Goal: Information Seeking & Learning: Check status

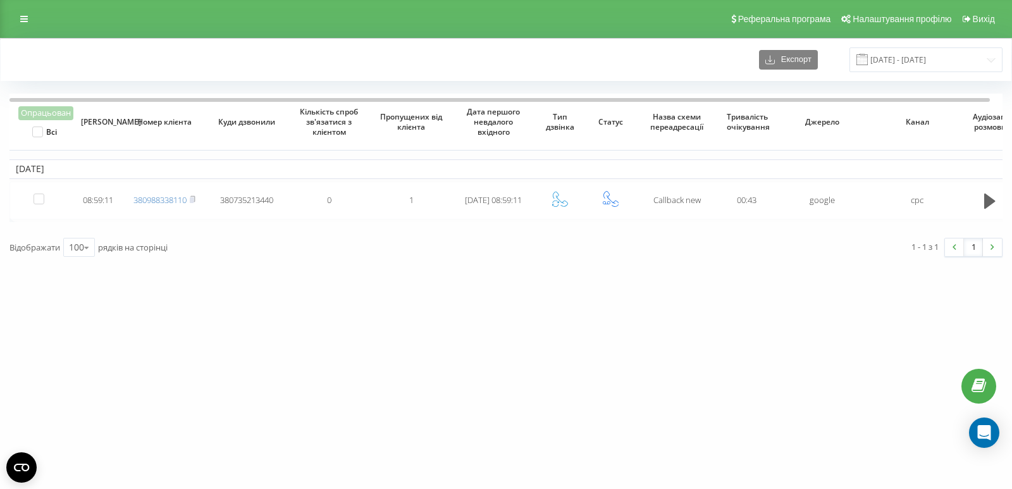
click at [101, 214] on td "08:59:11" at bounding box center [98, 201] width 51 height 38
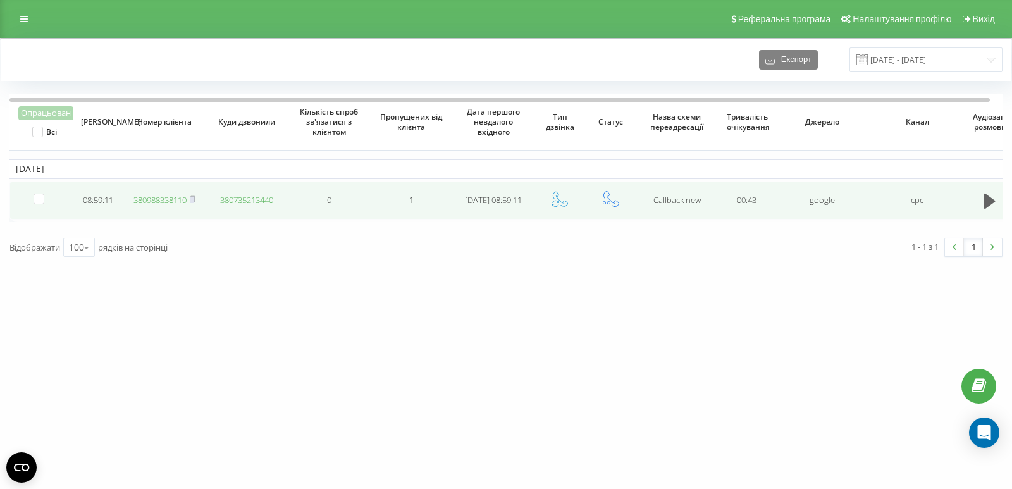
click at [175, 199] on link "380988338110" at bounding box center [159, 199] width 53 height 11
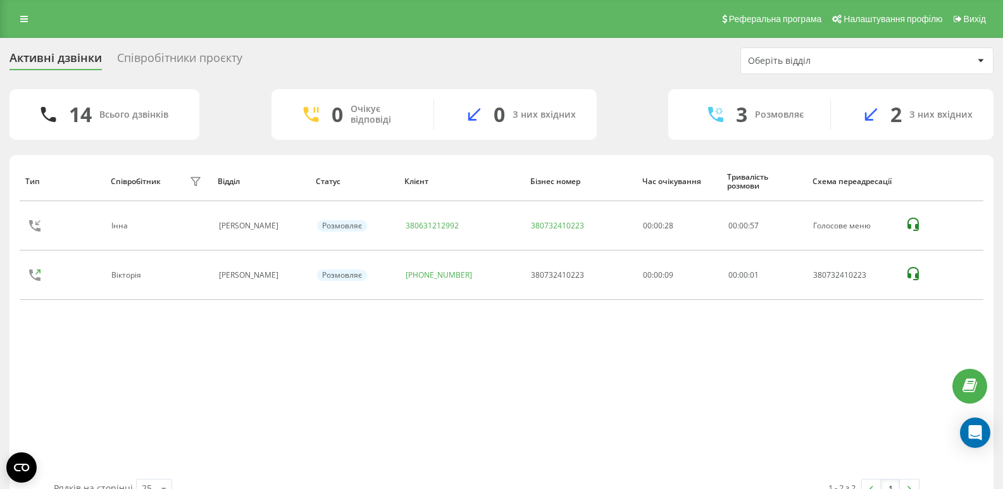
click at [102, 369] on div "Тип Співробітник фільтру Відділ Статус Клієнт Бізнес номер Час очікування Трива…" at bounding box center [501, 320] width 963 height 318
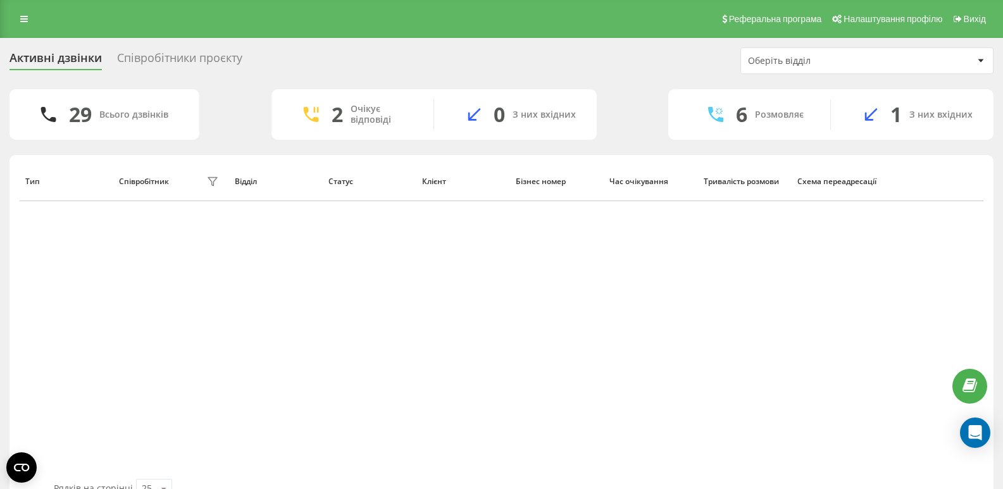
click at [99, 285] on div "Тип Співробітник фільтру Відділ Статус Клієнт Бізнес номер Час очікування Трива…" at bounding box center [501, 320] width 963 height 318
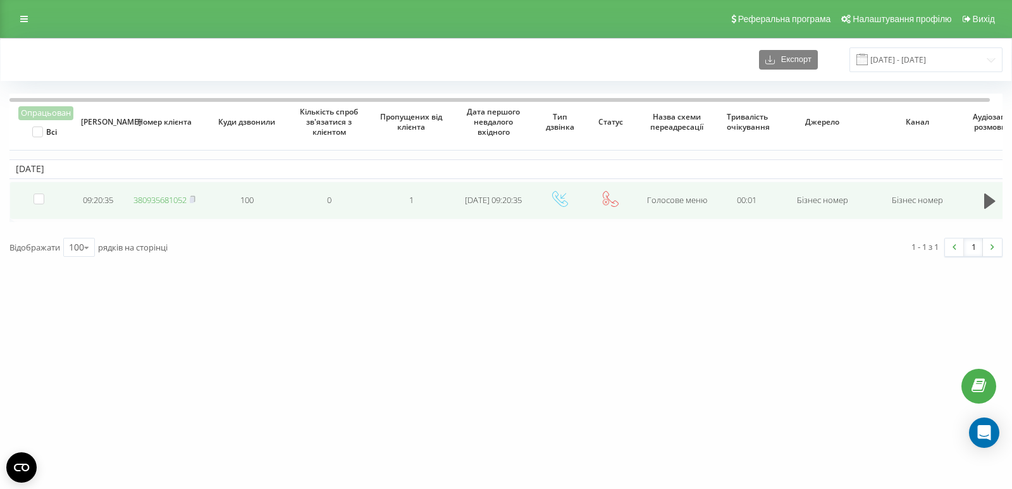
click at [170, 199] on link "380935681052" at bounding box center [159, 199] width 53 height 11
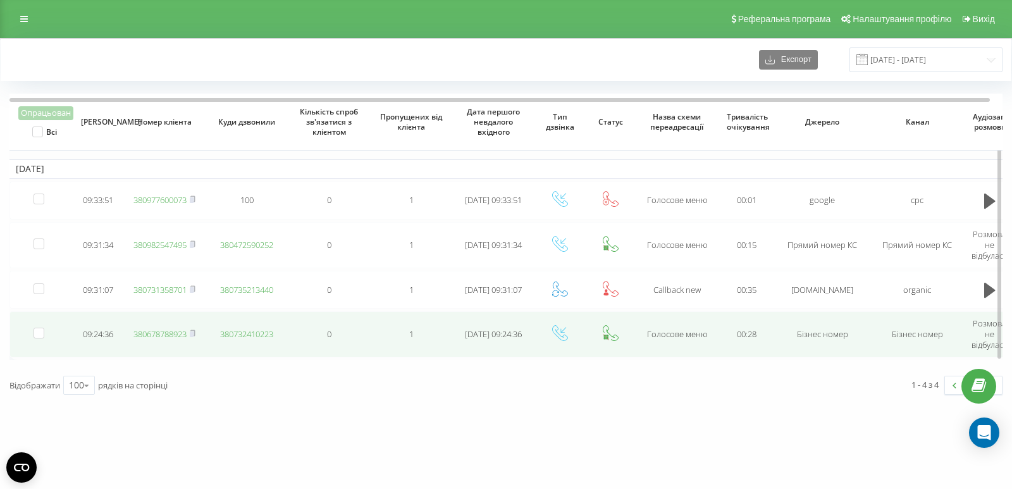
click at [169, 336] on link "380678788923" at bounding box center [159, 333] width 53 height 11
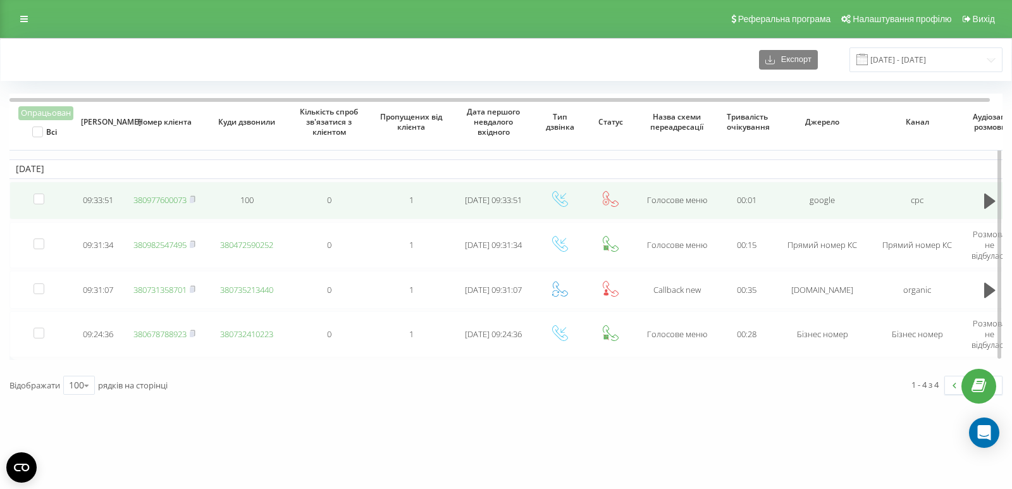
click at [170, 198] on link "380977600073" at bounding box center [159, 199] width 53 height 11
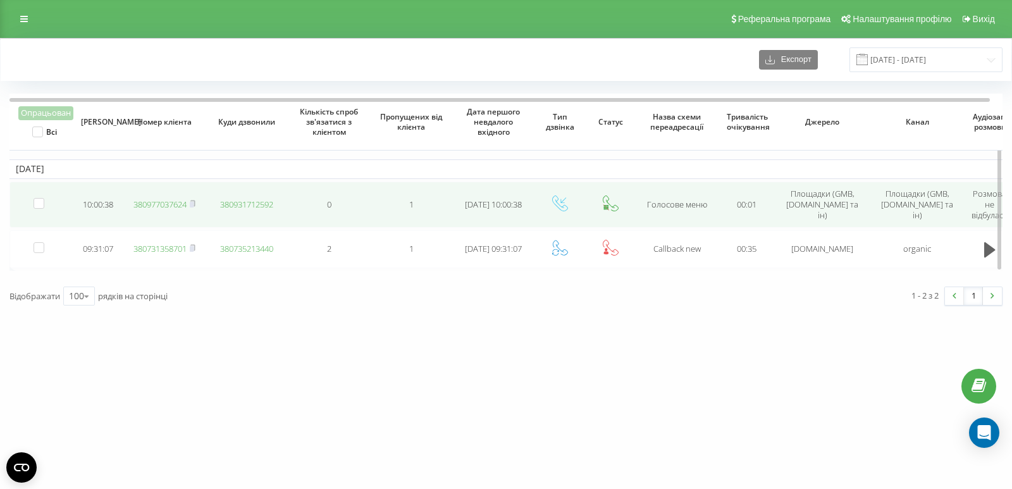
click at [160, 206] on link "380977037624" at bounding box center [159, 204] width 53 height 11
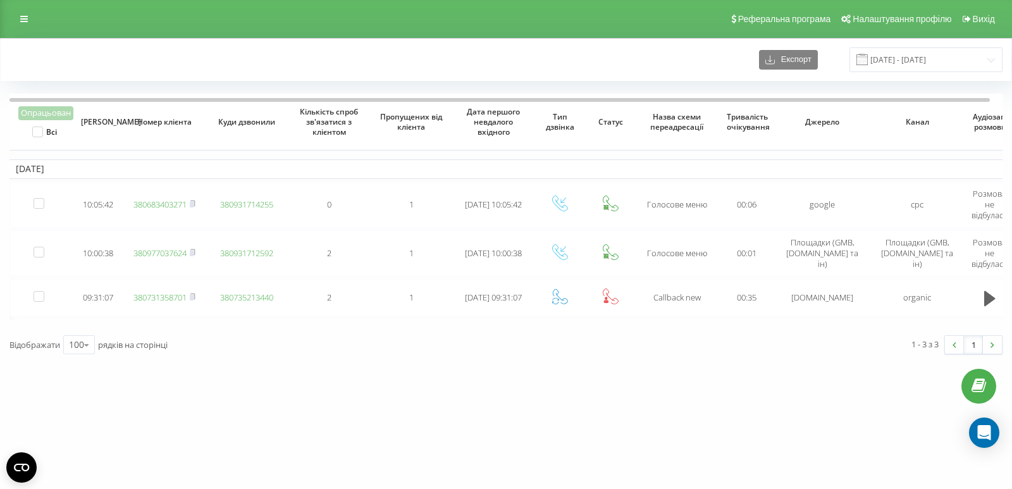
drag, startPoint x: 114, startPoint y: 64, endPoint x: 184, endPoint y: 11, distance: 88.0
click at [115, 62] on div "Експорт 19.09.2025 - 19.09.2025" at bounding box center [505, 59] width 993 height 25
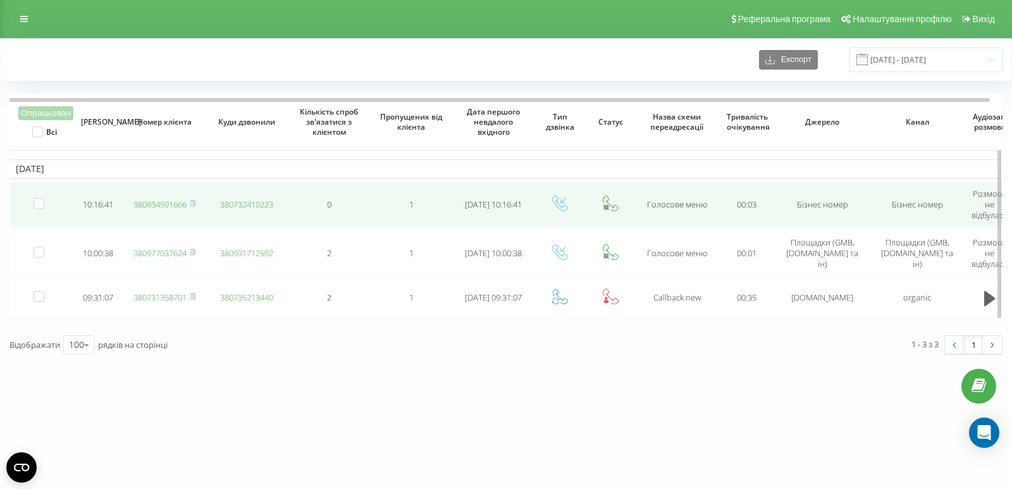
click at [146, 201] on link "380934591666" at bounding box center [159, 204] width 53 height 11
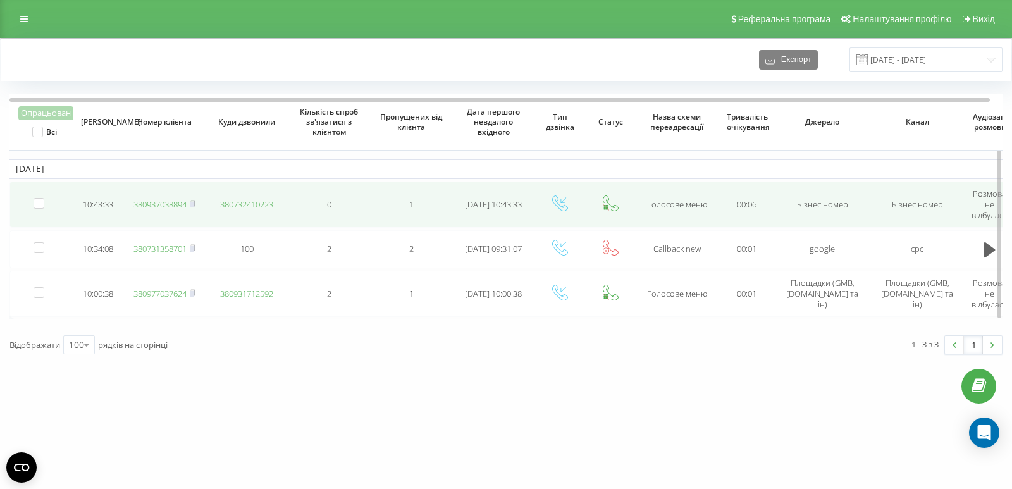
click at [156, 204] on link "380937038894" at bounding box center [159, 204] width 53 height 11
click at [164, 197] on link "380731358701" at bounding box center [159, 199] width 53 height 11
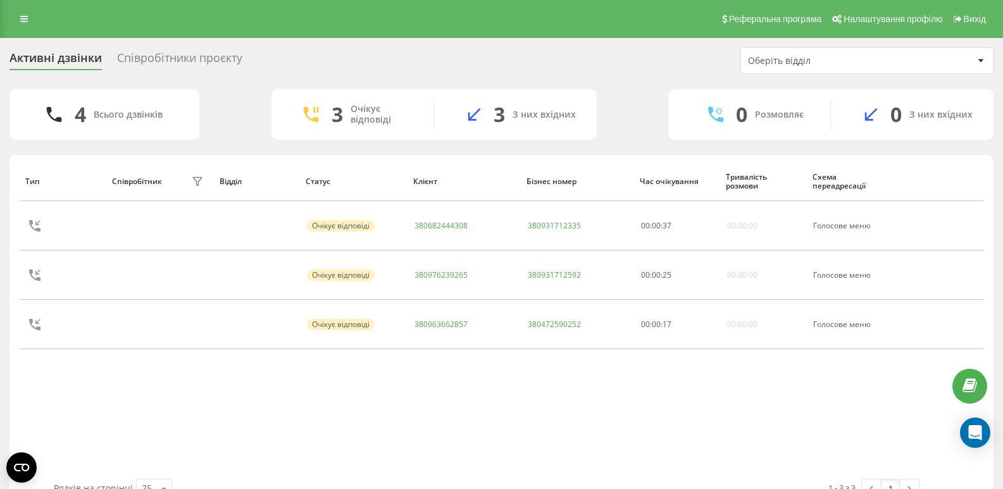
drag, startPoint x: 91, startPoint y: 381, endPoint x: 102, endPoint y: 360, distance: 23.5
click at [91, 379] on div "Тип Співробітник фільтру Відділ Статус Клієнт Бізнес номер Час очікування Трива…" at bounding box center [501, 320] width 963 height 318
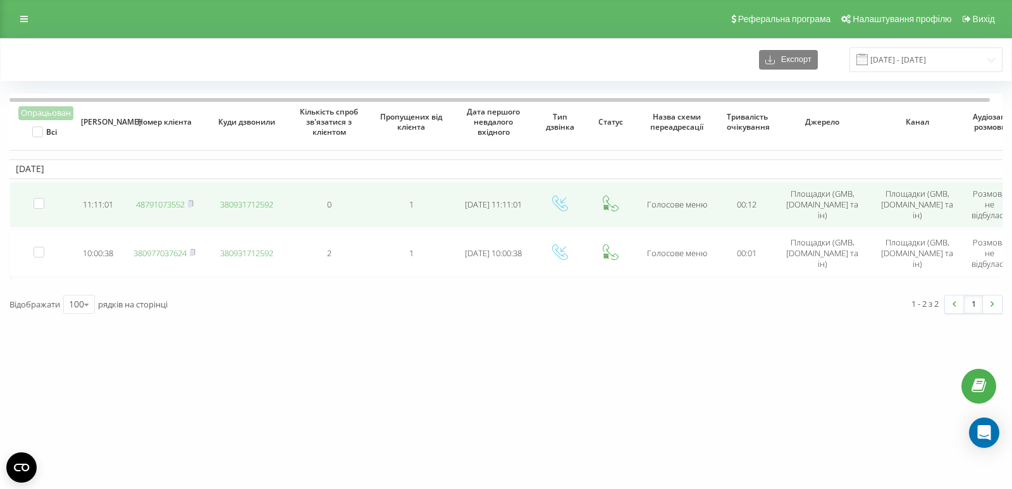
click at [175, 204] on link "48791073552" at bounding box center [160, 204] width 49 height 11
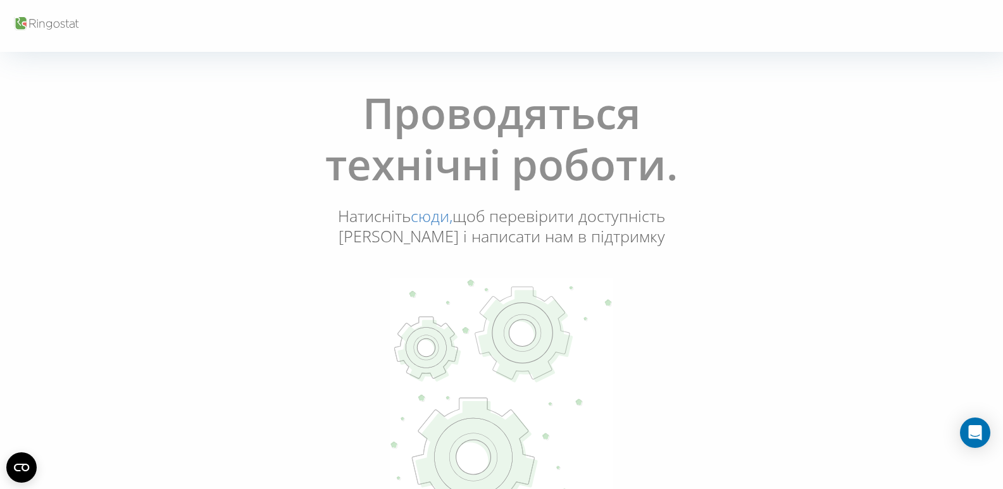
click at [73, 209] on div "Проводяться технічні роботи. Натисніть сюди, щоб перевірити доступність Ringost…" at bounding box center [501, 312] width 995 height 468
click at [78, 206] on div "Проводяться технічні роботи. Натисніть сюди, щоб перевірити доступність Ringost…" at bounding box center [501, 312] width 995 height 468
click at [130, 266] on div "Проводяться технічні роботи. Натисніть сюди, щоб перевірити доступність Ringost…" at bounding box center [501, 312] width 995 height 468
click at [132, 371] on div "Проводяться технічні роботи. Натисніть сюди, щоб перевірити доступність Ringost…" at bounding box center [501, 312] width 995 height 468
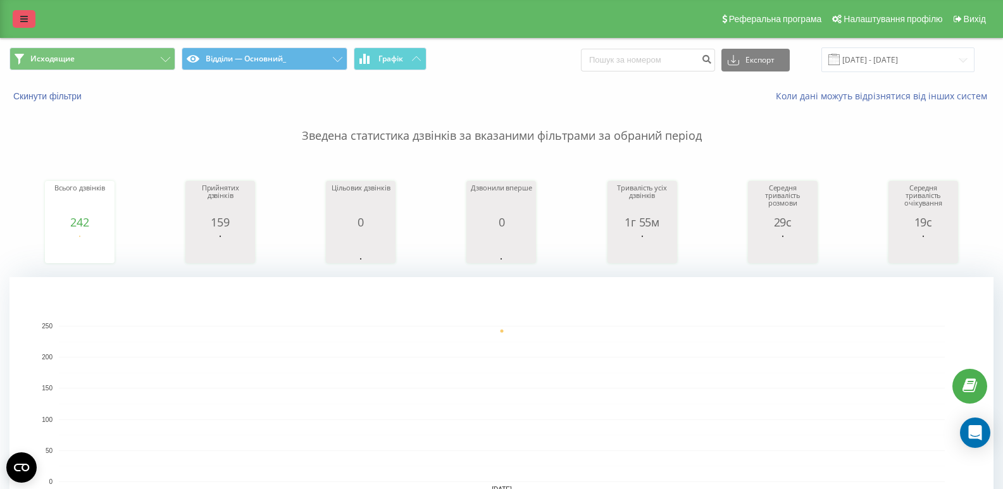
click at [23, 17] on icon at bounding box center [24, 19] width 8 height 9
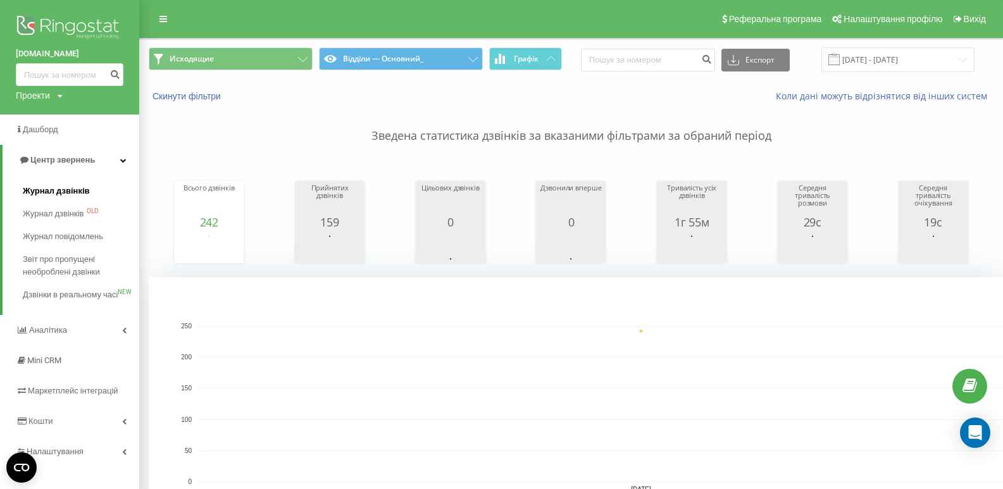
click at [80, 191] on span "Журнал дзвінків" at bounding box center [56, 191] width 67 height 13
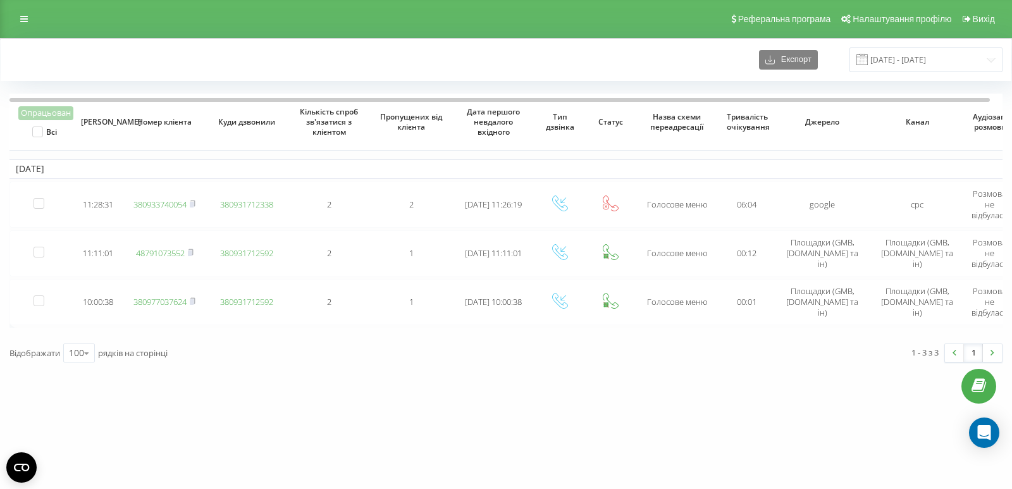
click at [106, 26] on div "Реферальна програма Налаштування профілю Вихід" at bounding box center [506, 19] width 1012 height 38
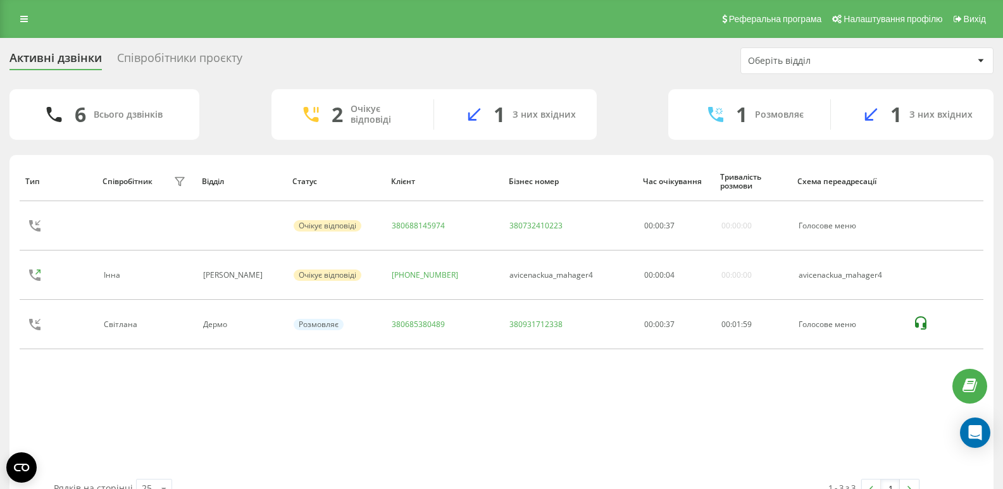
click at [65, 401] on div "Тип Співробітник фільтру Відділ Статус Клієнт Бізнес номер Час очікування Трива…" at bounding box center [501, 320] width 963 height 318
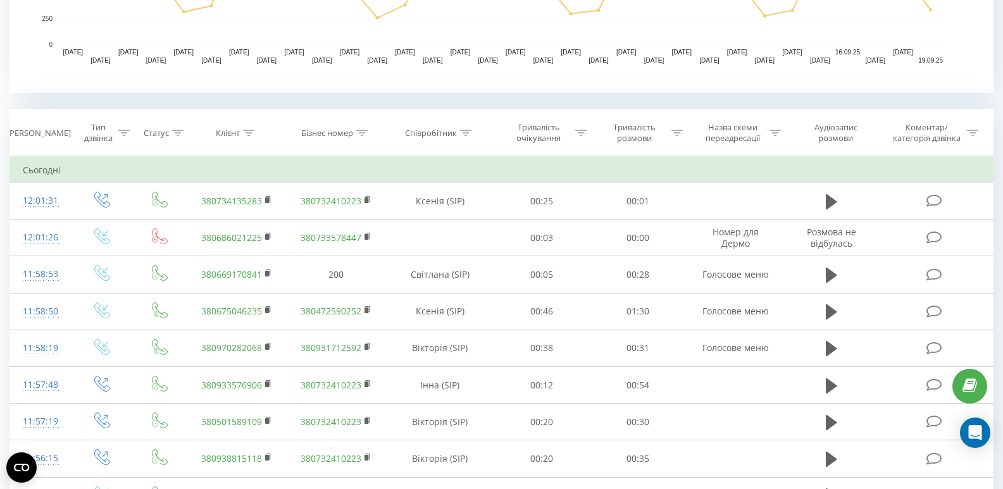
scroll to position [443, 0]
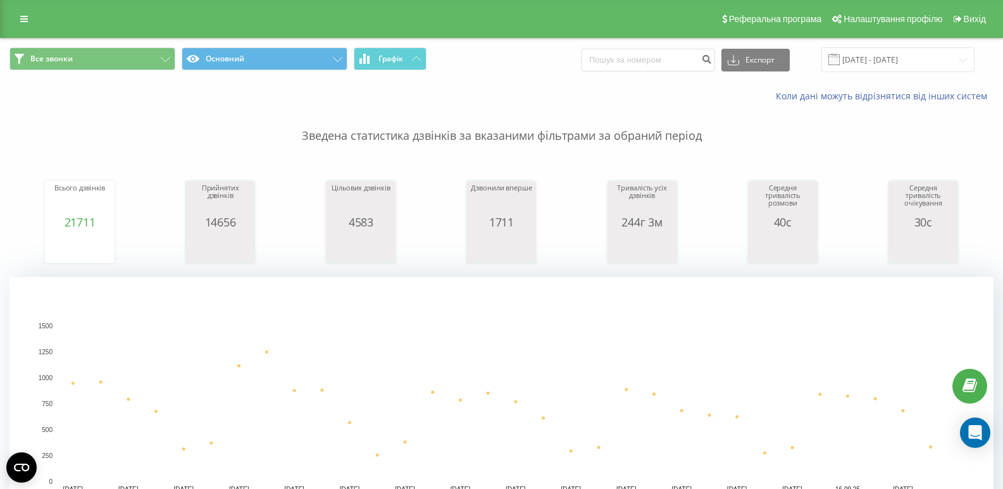
click at [66, 30] on div "Реферальна програма Налаштування профілю Вихід" at bounding box center [501, 19] width 1003 height 38
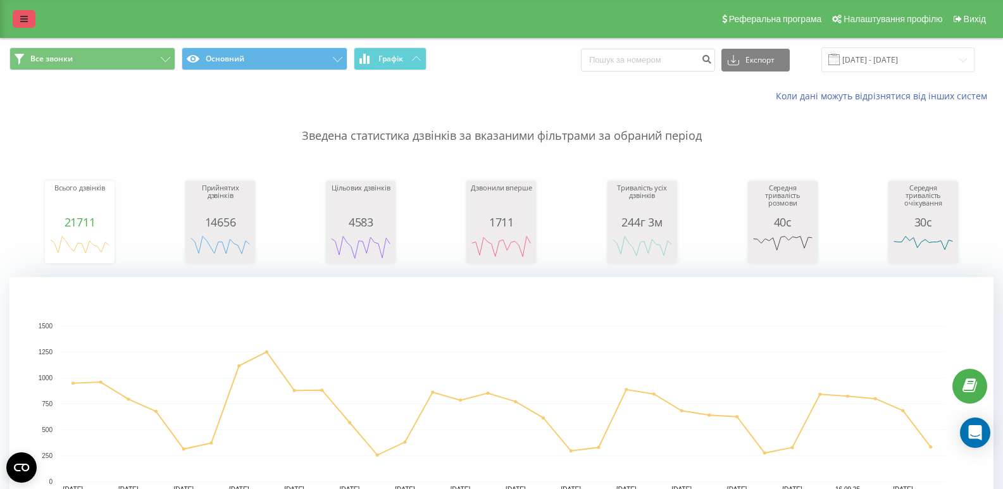
click at [22, 16] on icon at bounding box center [24, 19] width 8 height 9
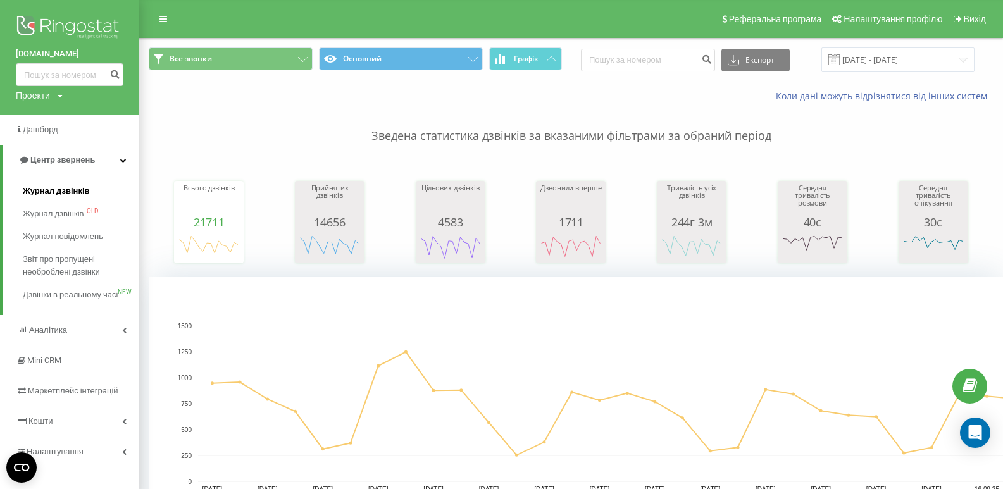
click at [63, 189] on span "Журнал дзвінків" at bounding box center [56, 191] width 67 height 13
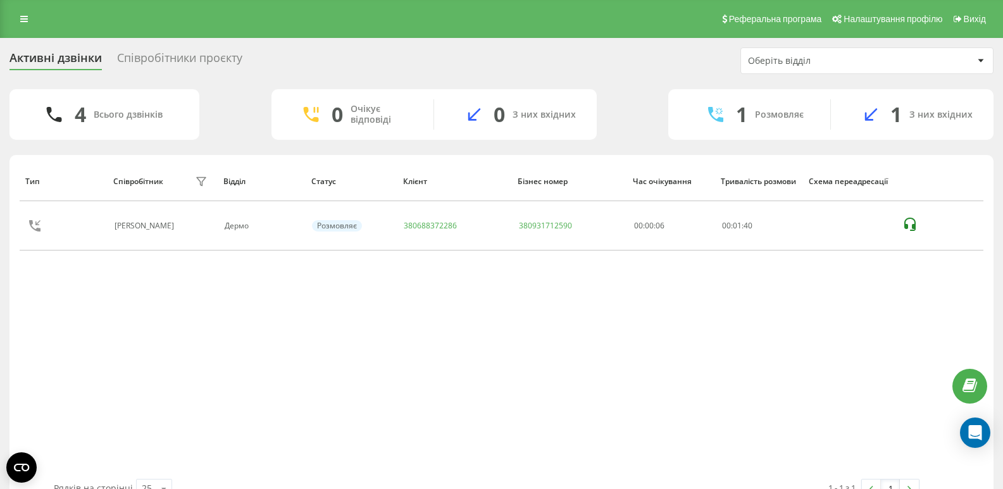
click at [68, 340] on div "Тип Співробітник фільтру Відділ Статус Клієнт Бізнес номер Час очікування Трива…" at bounding box center [501, 320] width 963 height 318
click at [597, 395] on div "Тип Співробітник фільтру Відділ Статус Клієнт Бізнес номер Час очікування Трива…" at bounding box center [501, 320] width 963 height 318
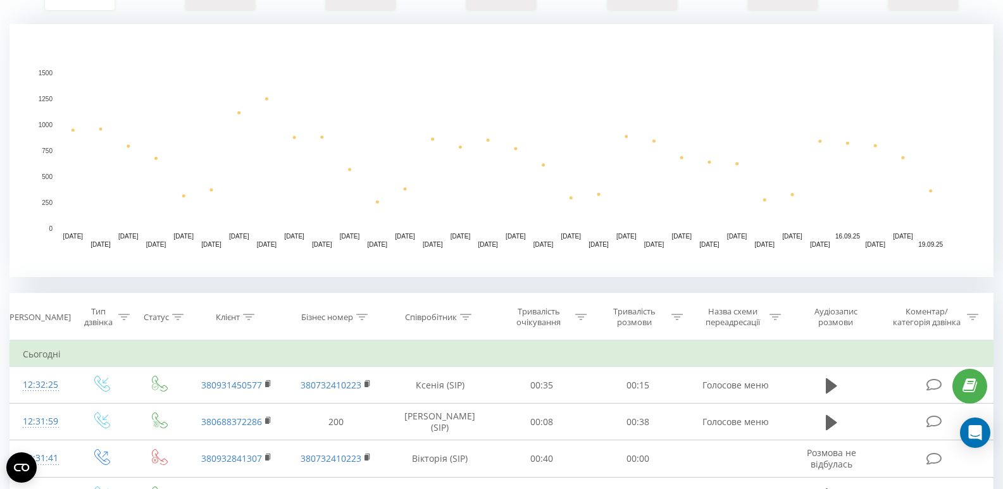
scroll to position [316, 0]
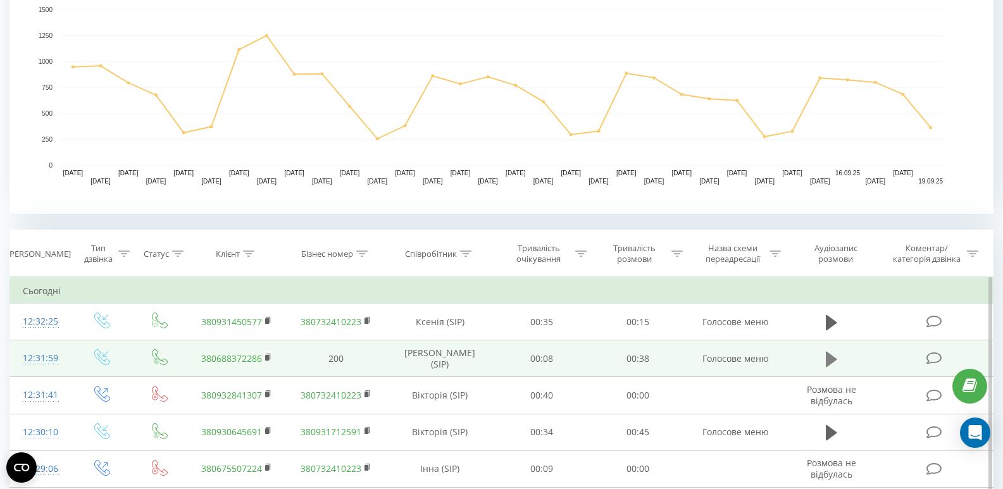
click at [834, 360] on icon at bounding box center [830, 359] width 11 height 15
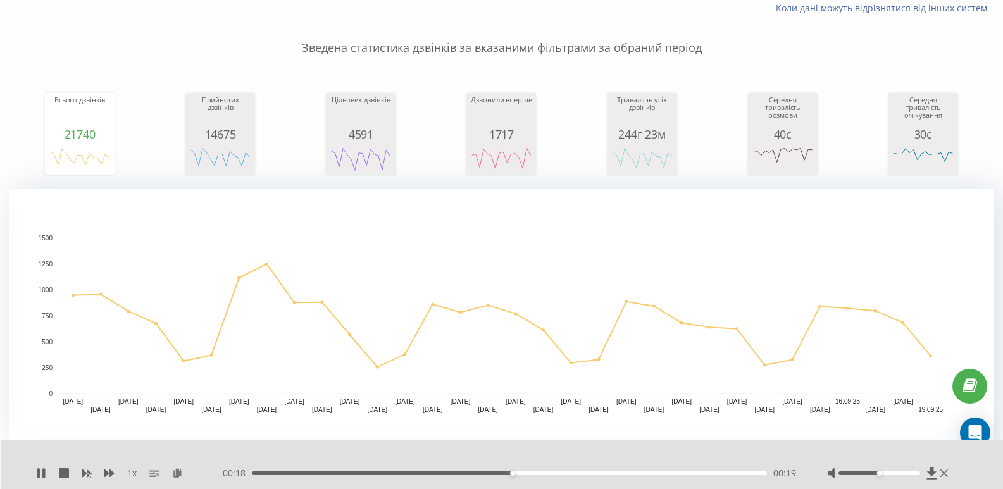
scroll to position [0, 0]
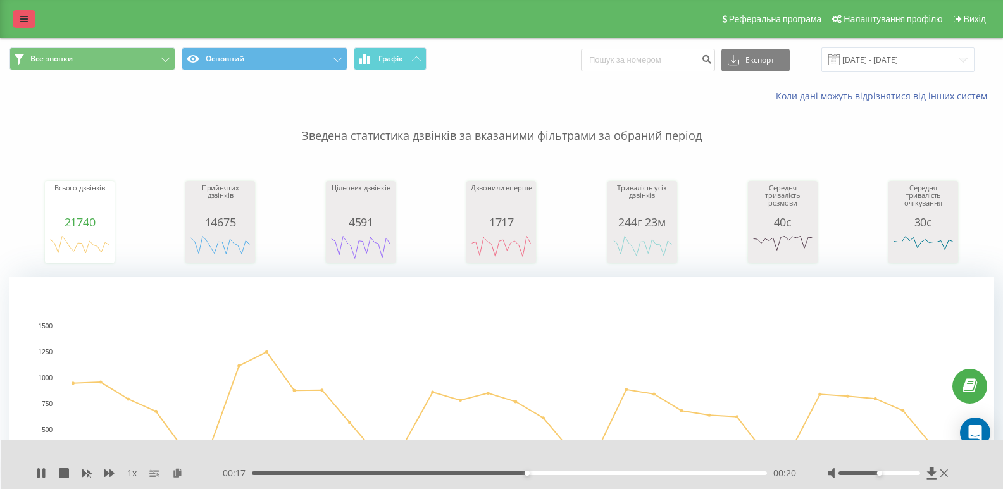
click at [27, 17] on icon at bounding box center [24, 19] width 8 height 9
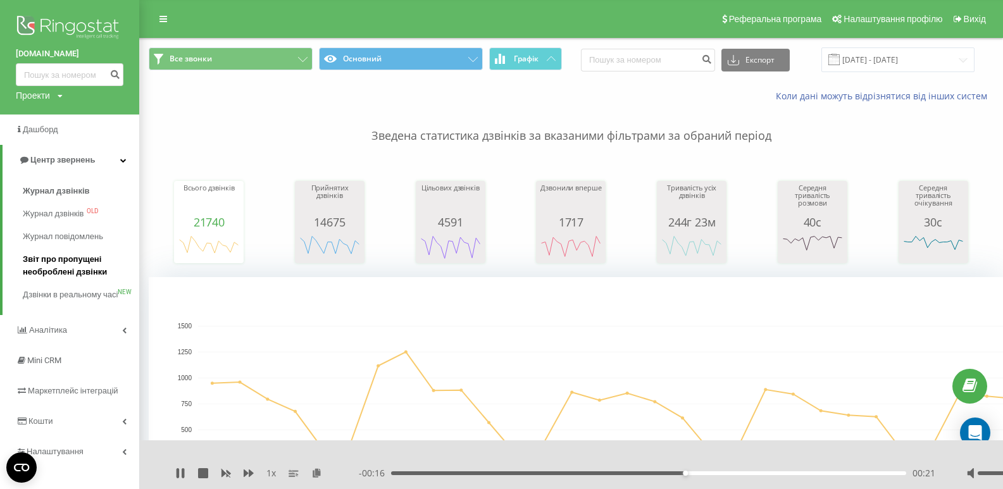
click at [73, 266] on span "Звіт про пропущені необроблені дзвінки" at bounding box center [78, 265] width 110 height 25
click at [86, 213] on span "Журнал дзвінків" at bounding box center [56, 213] width 67 height 13
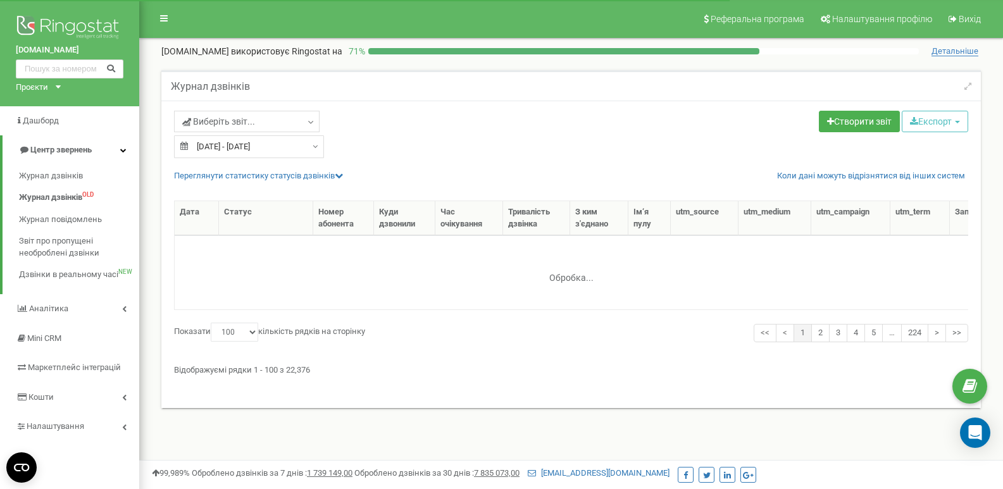
select select "100"
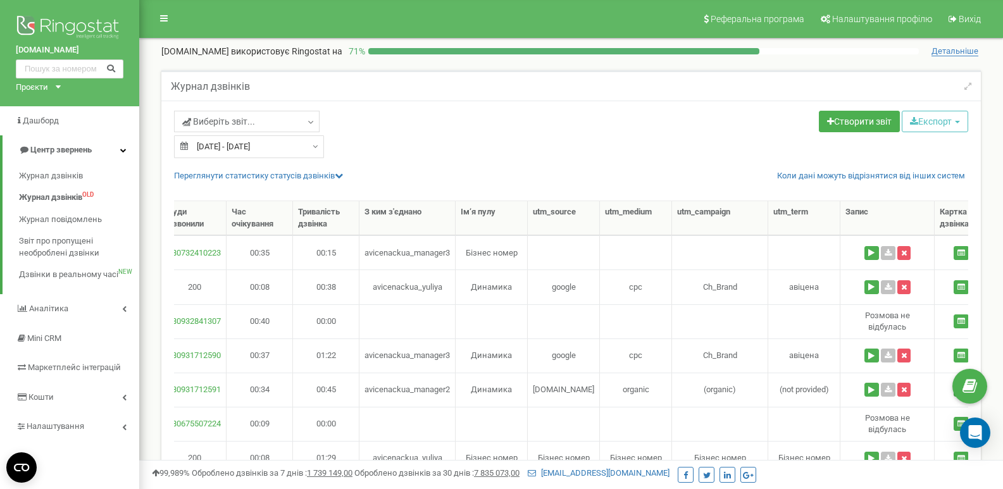
scroll to position [0, 395]
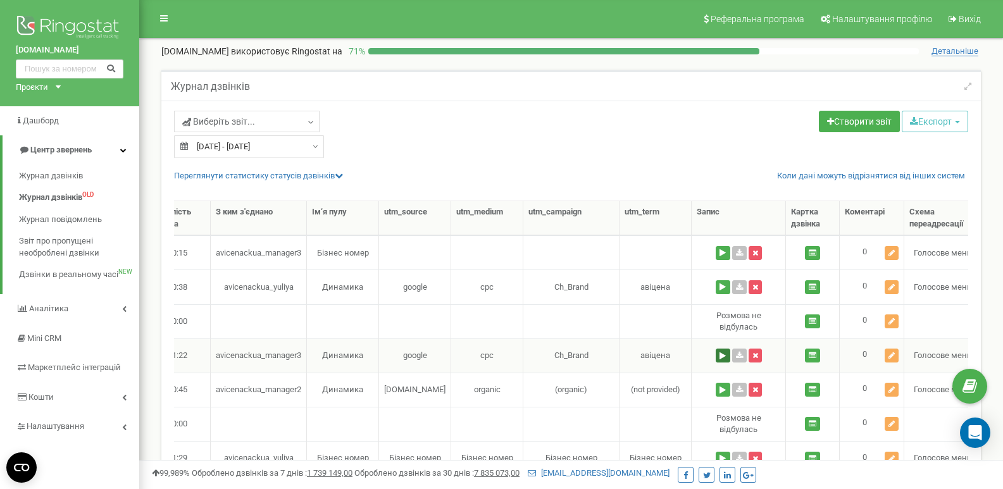
click at [715, 357] on button at bounding box center [722, 356] width 15 height 14
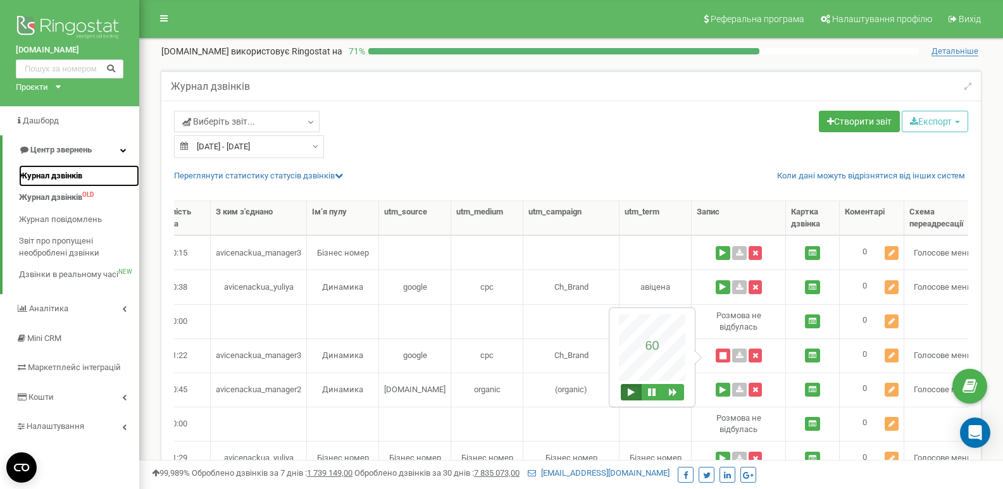
click at [68, 171] on span "Журнал дзвінків" at bounding box center [50, 176] width 63 height 12
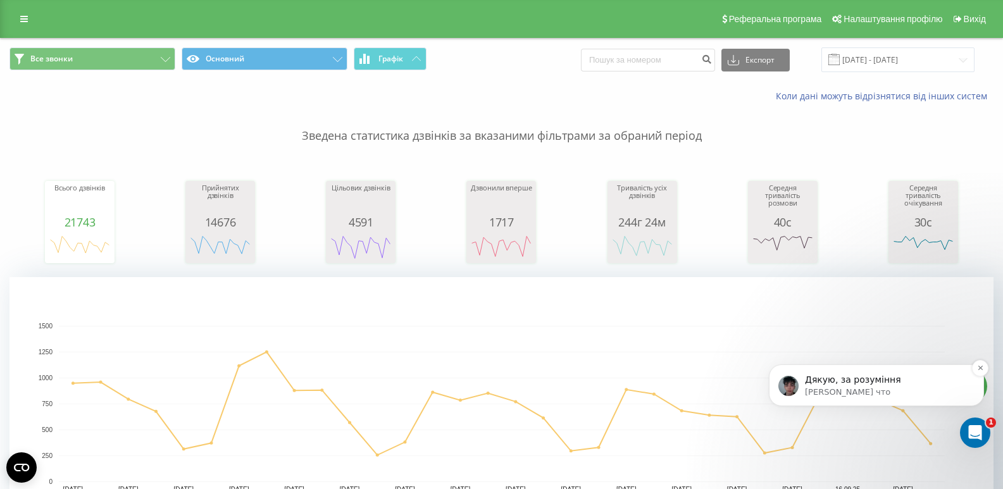
click at [911, 385] on p "Дякую, за розуміння" at bounding box center [886, 380] width 163 height 13
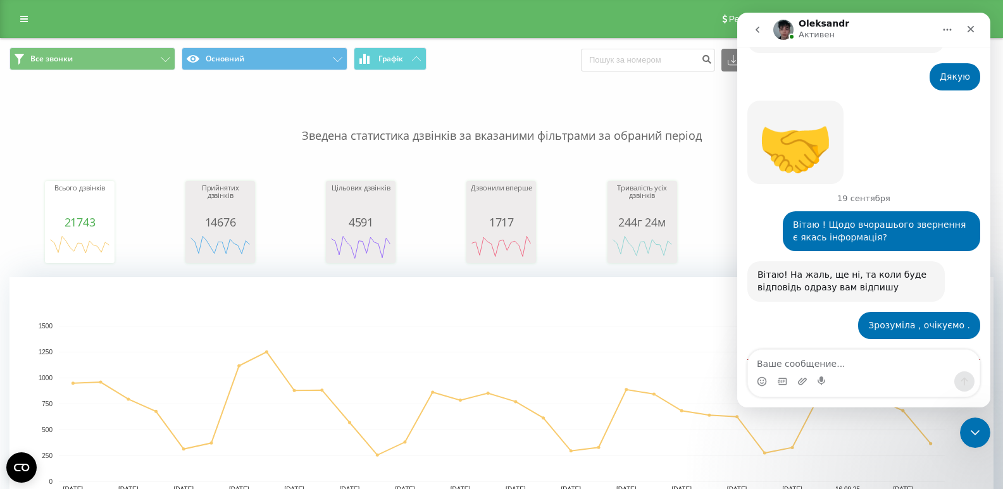
scroll to position [720, 0]
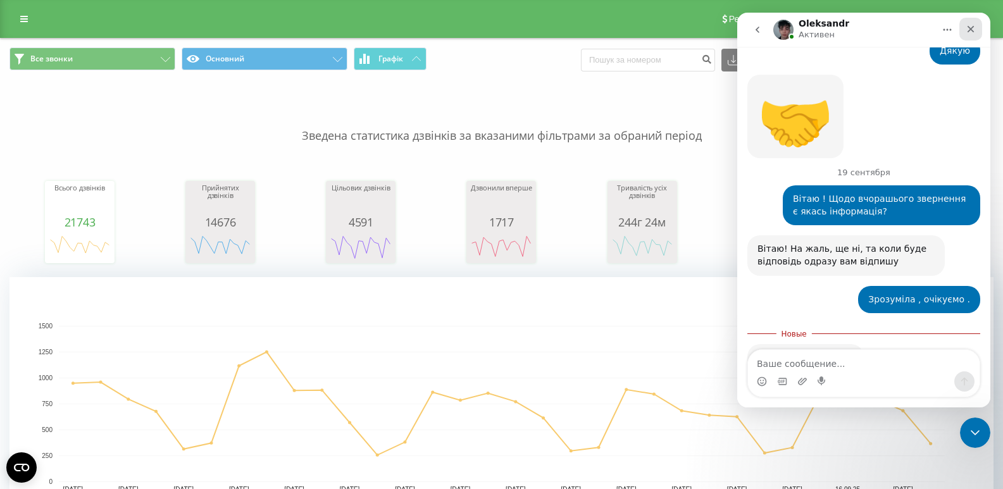
click at [973, 23] on div "Закрыть" at bounding box center [970, 29] width 23 height 23
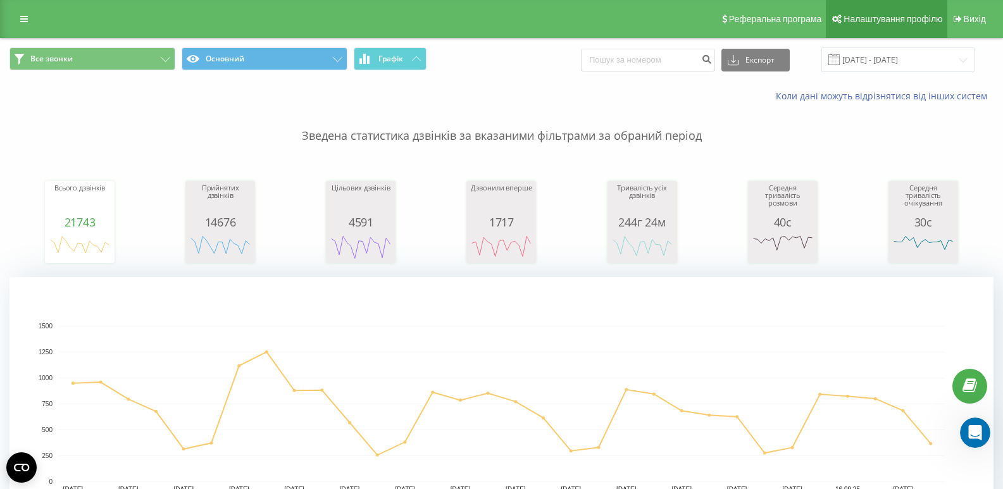
scroll to position [688, 0]
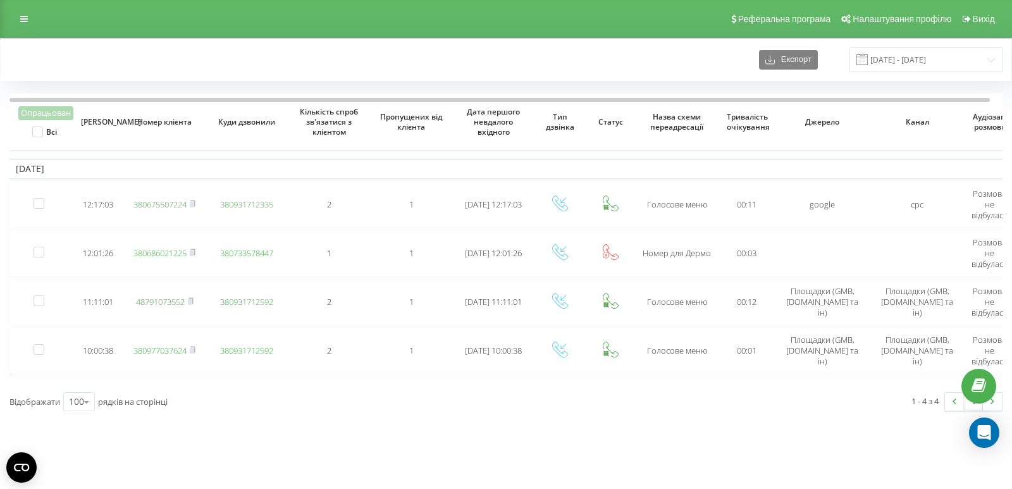
click at [56, 74] on div "Експорт 19.09.2025 - 19.09.2025" at bounding box center [506, 60] width 1011 height 42
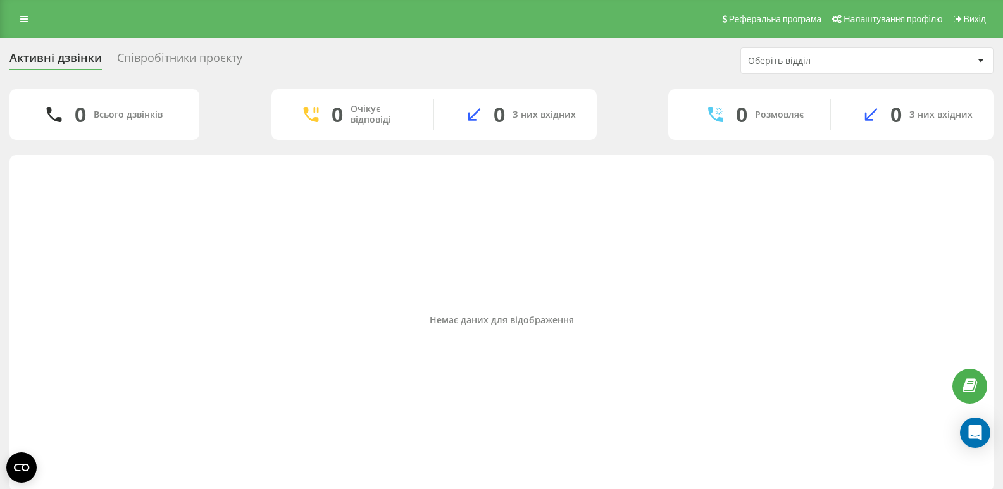
click at [58, 290] on div "Немає даних для відображення" at bounding box center [501, 320] width 963 height 318
